Goal: Task Accomplishment & Management: Manage account settings

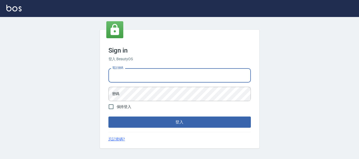
drag, startPoint x: 139, startPoint y: 72, endPoint x: 138, endPoint y: 82, distance: 9.6
click at [139, 72] on input "電話號碼" at bounding box center [179, 75] width 142 height 14
type input "82951313"
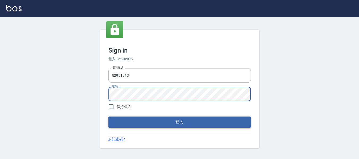
click at [200, 125] on button "登入" at bounding box center [179, 122] width 142 height 11
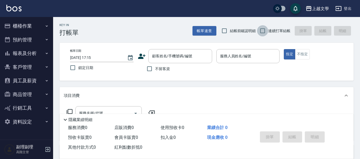
click at [261, 29] on input "連續打單結帳" at bounding box center [262, 30] width 11 height 11
checkbox input "true"
click at [150, 69] on input "不留客資" at bounding box center [149, 68] width 11 height 11
checkbox input "true"
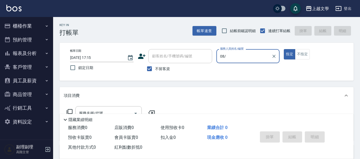
type input "08/"
click at [284, 49] on button "指定" at bounding box center [289, 54] width 11 height 10
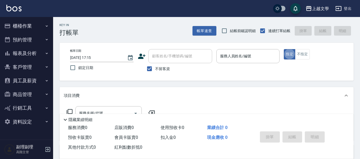
type button "true"
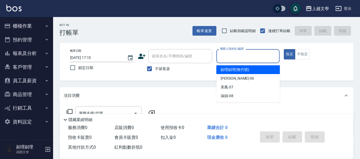
click at [233, 57] on input "服務人員姓名/編號" at bounding box center [248, 55] width 59 height 9
type input "淑娟-08"
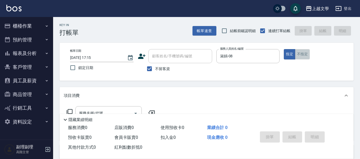
click at [305, 56] on button "不指定" at bounding box center [302, 54] width 15 height 10
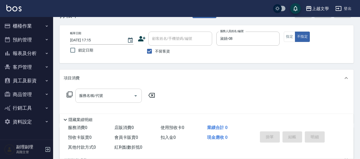
scroll to position [27, 0]
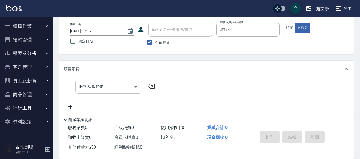
click at [114, 86] on input "服務名稱/代號" at bounding box center [105, 86] width 54 height 9
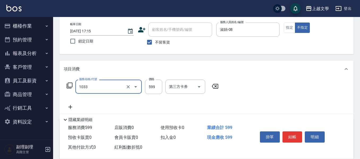
type input "深層洗髮(1033)"
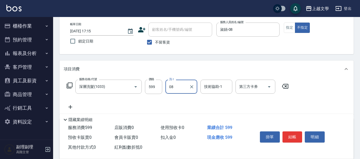
type input "淑娟-08"
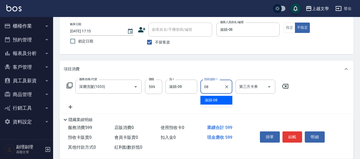
type input "淑娟-08"
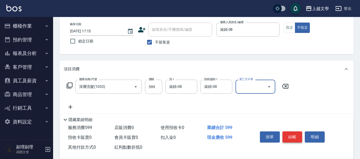
click at [290, 133] on button "結帳" at bounding box center [292, 136] width 20 height 11
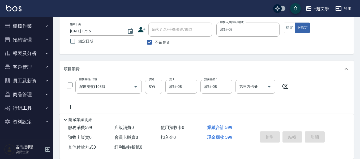
type input "2025/09/05 17:16"
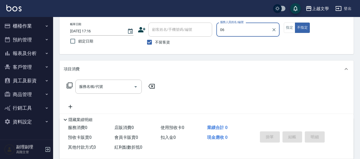
type input "佳珍-06"
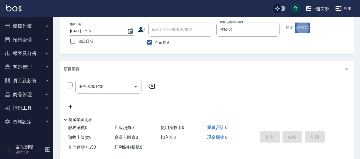
type button "false"
click at [291, 27] on button "指定" at bounding box center [289, 28] width 11 height 10
click at [117, 87] on input "服務名稱/代號" at bounding box center [105, 86] width 54 height 9
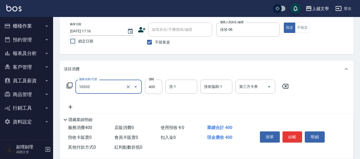
type input "舒暢洗髮(10333)"
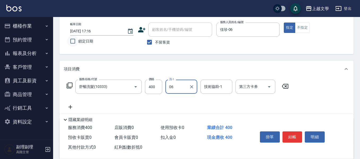
type input "佳珍-06"
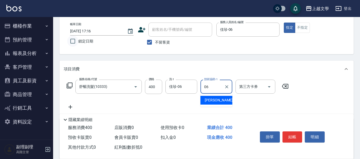
type input "佳珍-06"
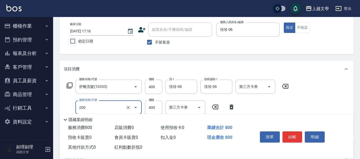
type input "剪髮(200)"
click at [294, 132] on button "結帳" at bounding box center [292, 136] width 20 height 11
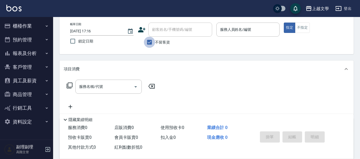
click at [151, 40] on input "不留客資" at bounding box center [149, 42] width 11 height 11
checkbox input "false"
drag, startPoint x: 154, startPoint y: 35, endPoint x: 157, endPoint y: 30, distance: 5.6
click at [154, 34] on div "顧客姓名/手機號碼/編號" at bounding box center [180, 30] width 64 height 14
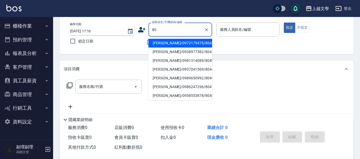
type input "8"
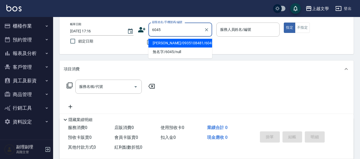
click at [180, 44] on li "黃美玉/0935108481/6045" at bounding box center [180, 43] width 64 height 9
type input "黃美玉/0935108481/6045"
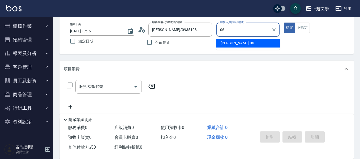
type input "佳珍-06"
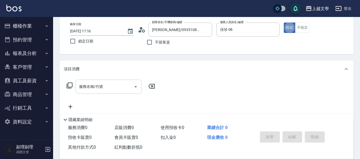
drag, startPoint x: 114, startPoint y: 87, endPoint x: 114, endPoint y: 85, distance: 2.7
click at [114, 85] on input "服務名稱/代號" at bounding box center [105, 86] width 54 height 9
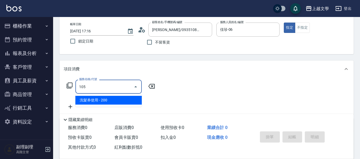
type input "洗髮券使用(105)"
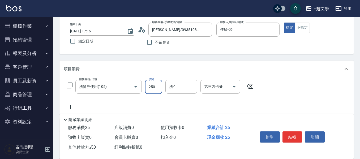
type input "250"
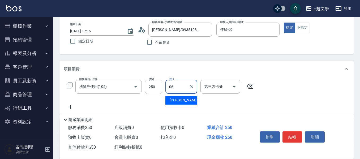
type input "佳珍-06"
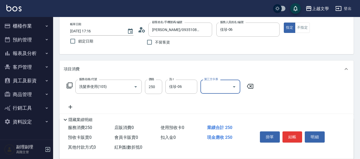
click at [234, 88] on icon "Open" at bounding box center [234, 87] width 6 height 6
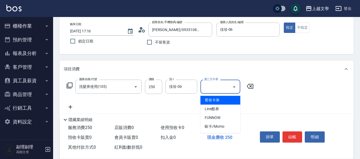
click at [230, 97] on span "舊有卡券" at bounding box center [220, 100] width 40 height 9
type input "舊有卡券"
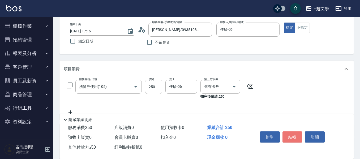
drag, startPoint x: 292, startPoint y: 133, endPoint x: 278, endPoint y: 74, distance: 60.7
click at [291, 129] on div "掛單 結帳 明細" at bounding box center [292, 137] width 69 height 17
click at [292, 136] on button "結帳" at bounding box center [292, 136] width 20 height 11
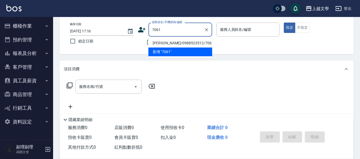
click at [167, 39] on li "侯淑惠/0988523512/7061" at bounding box center [180, 43] width 64 height 9
type input "侯淑惠/0988523512/7061"
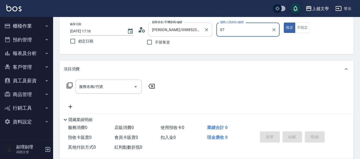
type input "美鳳-07"
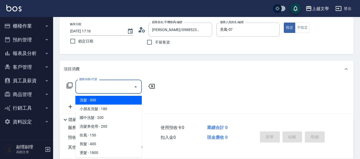
click at [90, 86] on input "服務名稱/代號" at bounding box center [105, 86] width 54 height 9
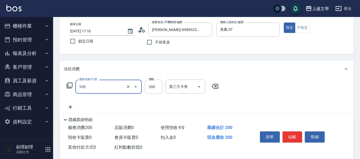
type input "洗髮券使用(105)"
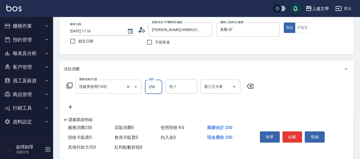
type input "250"
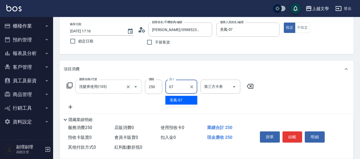
type input "美鳳-07"
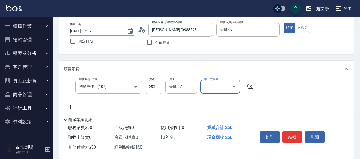
click at [235, 88] on icon "Open" at bounding box center [234, 87] width 6 height 6
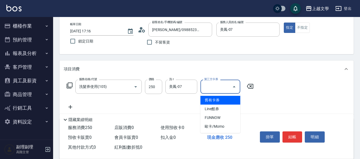
drag, startPoint x: 222, startPoint y: 99, endPoint x: 210, endPoint y: 89, distance: 15.4
click at [221, 100] on span "舊有卡券" at bounding box center [220, 100] width 40 height 9
type input "舊有卡券"
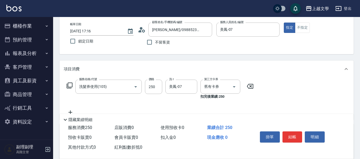
drag, startPoint x: 309, startPoint y: 126, endPoint x: 298, endPoint y: 143, distance: 20.8
click at [298, 143] on div "掛單 結帳 明細" at bounding box center [299, 137] width 96 height 29
click at [297, 137] on button "結帳" at bounding box center [292, 136] width 20 height 11
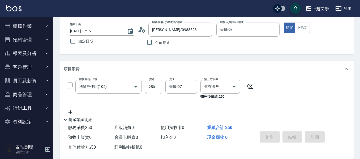
type input "2025/09/05 17:17"
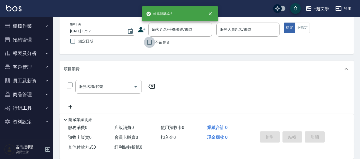
click at [150, 43] on input "不留客資" at bounding box center [149, 42] width 11 height 11
checkbox input "true"
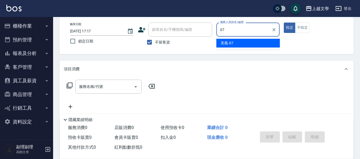
type input "美鳳-07"
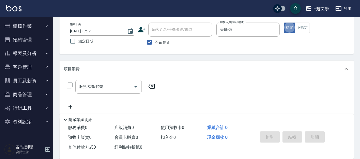
drag, startPoint x: 112, startPoint y: 90, endPoint x: 113, endPoint y: 57, distance: 34.0
click at [112, 88] on input "服務名稱/代號" at bounding box center [105, 86] width 54 height 9
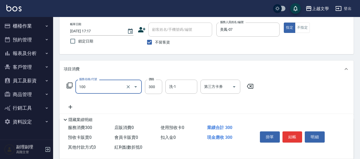
type input "洗髮(100)"
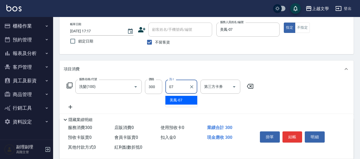
type input "美鳳-07"
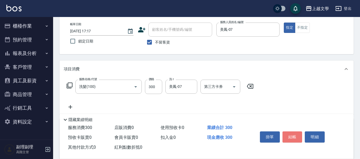
click at [290, 133] on button "結帳" at bounding box center [292, 136] width 20 height 11
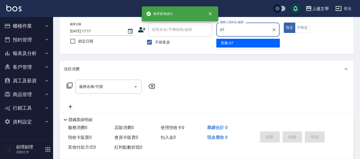
type input "美鳳-07"
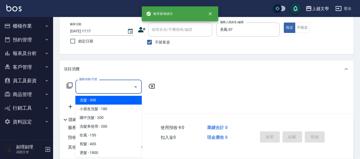
drag, startPoint x: 124, startPoint y: 85, endPoint x: 131, endPoint y: 63, distance: 22.1
click at [125, 85] on input "服務名稱/代號" at bounding box center [105, 86] width 54 height 9
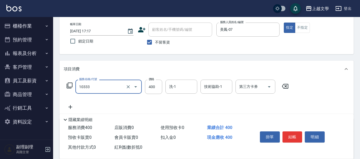
type input "舒暢洗髮(10333)"
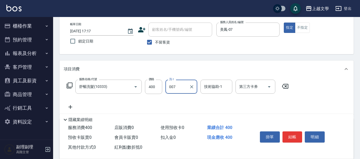
type input "007"
click at [169, 86] on input "洗-1" at bounding box center [181, 86] width 27 height 9
type input "美鳳-07"
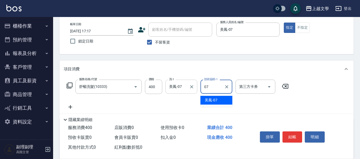
type input "美鳳-07"
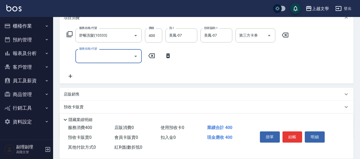
scroll to position [80, 0]
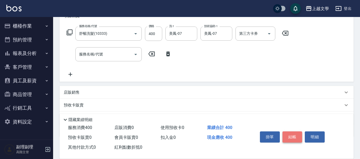
click at [301, 132] on button "結帳" at bounding box center [292, 136] width 20 height 11
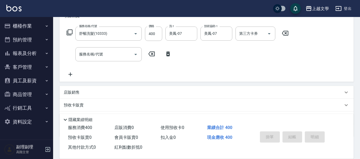
scroll to position [0, 0]
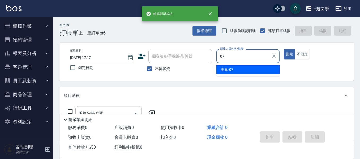
type input "美鳳-07"
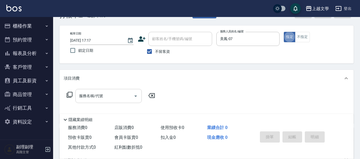
scroll to position [27, 0]
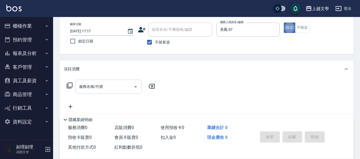
click at [117, 89] on input "服務名稱/代號" at bounding box center [105, 86] width 54 height 9
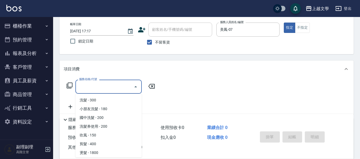
scroll to position [157, 0]
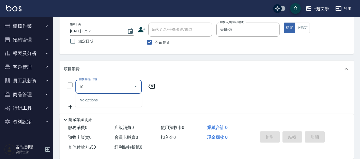
type input "100"
type input "8"
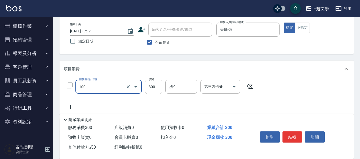
type input "洗髮(100)"
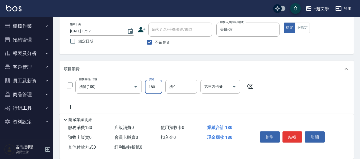
type input "180"
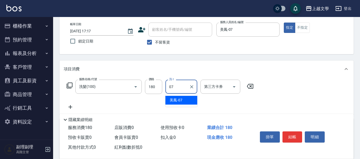
type input "美鳳-07"
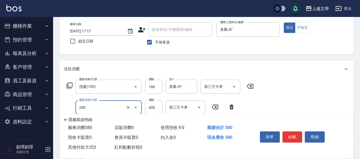
type input "剪髮(200)"
type input "250"
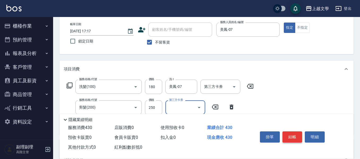
click at [284, 134] on button "結帳" at bounding box center [292, 136] width 20 height 11
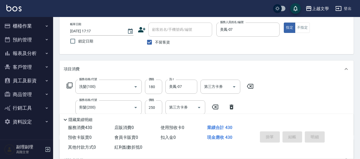
type input "2025/09/05 17:18"
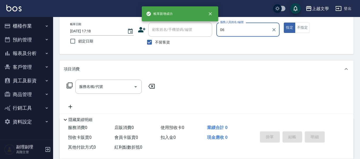
type input "佳珍-06"
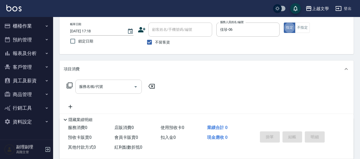
click at [101, 87] on input "服務名稱/代號" at bounding box center [105, 86] width 54 height 9
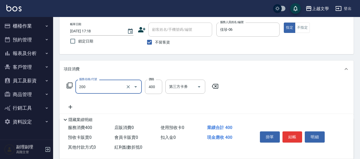
type input "剪髮(200)"
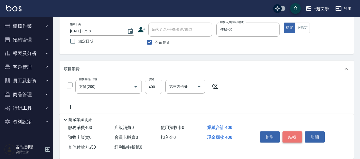
click at [294, 139] on button "結帳" at bounding box center [292, 136] width 20 height 11
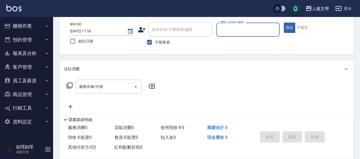
click at [29, 26] on button "櫃檯作業" at bounding box center [26, 26] width 49 height 14
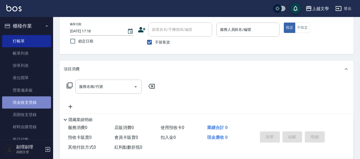
click at [34, 104] on link "現金收支登錄" at bounding box center [26, 102] width 49 height 12
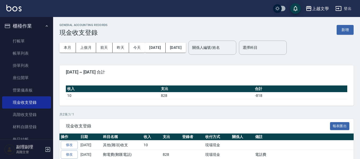
click at [346, 27] on button "新增" at bounding box center [345, 30] width 17 height 10
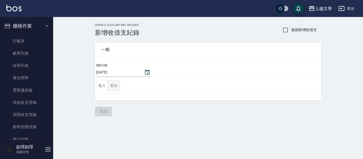
click at [108, 82] on button "支出" at bounding box center [114, 85] width 12 height 11
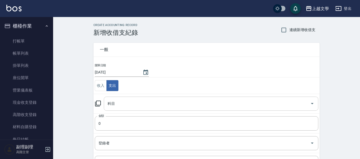
click at [141, 105] on input "科目" at bounding box center [207, 103] width 202 height 9
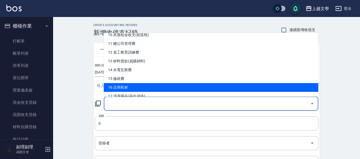
scroll to position [106, 0]
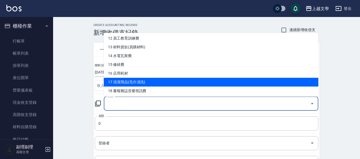
click at [213, 79] on li "17 清潔用品(毛巾清洗)" at bounding box center [211, 82] width 214 height 9
type input "17 清潔用品(毛巾清洗)"
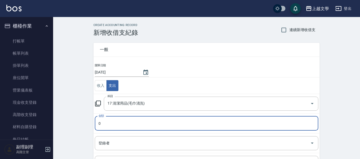
drag, startPoint x: 98, startPoint y: 122, endPoint x: 112, endPoint y: 124, distance: 13.9
click at [114, 126] on input "0" at bounding box center [206, 123] width 223 height 14
drag, startPoint x: 101, startPoint y: 123, endPoint x: 93, endPoint y: 122, distance: 8.0
click at [93, 122] on td "金額 0 金額" at bounding box center [206, 123] width 226 height 20
type input "694"
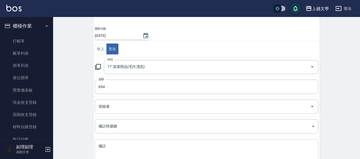
scroll to position [75, 0]
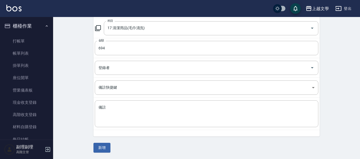
drag, startPoint x: 146, startPoint y: 113, endPoint x: 145, endPoint y: 97, distance: 16.5
click at [147, 113] on textarea "備註" at bounding box center [206, 114] width 216 height 18
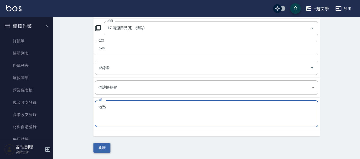
type textarea "地墊"
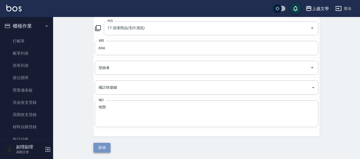
click at [104, 147] on button "新增" at bounding box center [101, 148] width 17 height 10
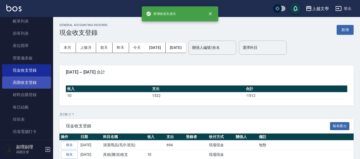
scroll to position [106, 0]
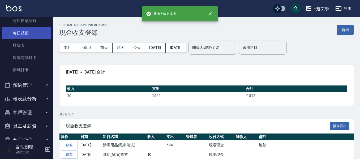
click at [33, 29] on link "每日結帳" at bounding box center [26, 33] width 49 height 12
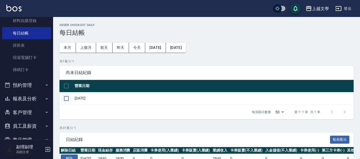
click at [68, 97] on input "checkbox" at bounding box center [66, 98] width 11 height 11
checkbox input "true"
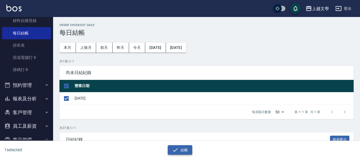
click at [184, 149] on button "結帳" at bounding box center [180, 150] width 25 height 10
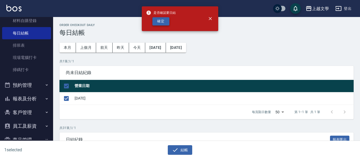
click at [164, 21] on button "確定" at bounding box center [160, 21] width 17 height 8
checkbox input "false"
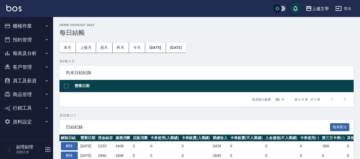
click at [36, 54] on button "報表及分析" at bounding box center [26, 53] width 49 height 14
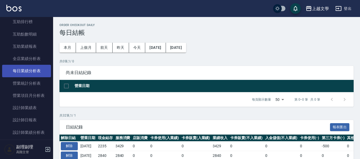
scroll to position [133, 0]
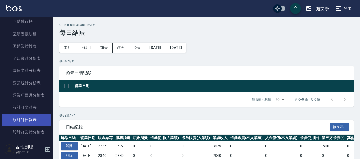
click at [31, 118] on link "設計師日報表" at bounding box center [26, 120] width 49 height 12
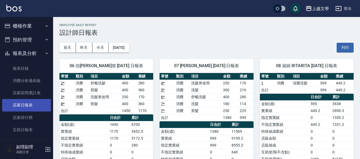
click at [35, 107] on link "店家日報表" at bounding box center [26, 105] width 49 height 12
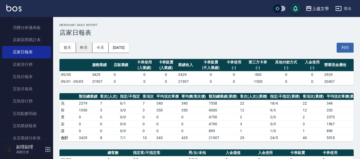
click at [87, 47] on button "昨天" at bounding box center [84, 48] width 16 height 10
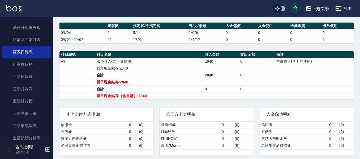
scroll to position [27, 0]
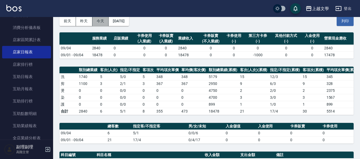
click at [102, 22] on button "今天" at bounding box center [100, 21] width 16 height 10
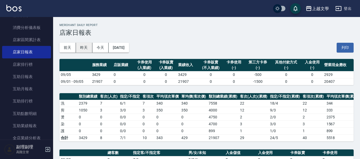
click at [84, 50] on button "昨天" at bounding box center [84, 48] width 16 height 10
click at [105, 47] on button "今天" at bounding box center [100, 48] width 16 height 10
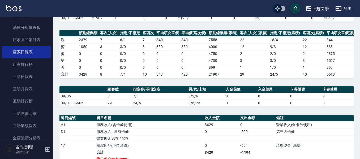
scroll to position [106, 0]
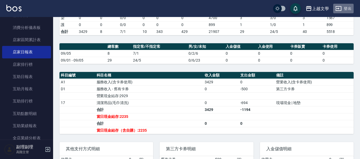
click at [347, 7] on button "登出" at bounding box center [343, 9] width 20 height 10
